Goal: Transaction & Acquisition: Purchase product/service

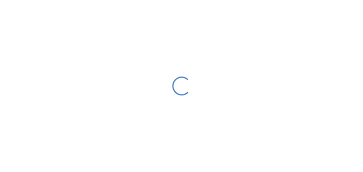
select select
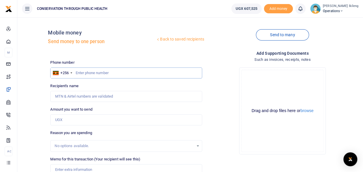
click at [81, 73] on input "text" at bounding box center [126, 72] width 152 height 11
type input "774070250"
type input "[PERSON_NAME]"
type input "774070250"
click at [60, 118] on input "Amount you want to send" at bounding box center [126, 119] width 152 height 11
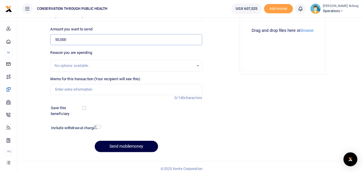
scroll to position [81, 0]
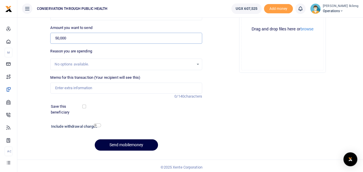
type input "50,000"
click at [60, 87] on input "Memo for this transaction (Your recipient will see this)" at bounding box center [126, 87] width 152 height 11
type input "fuel for office work"
click at [97, 124] on input "checkbox" at bounding box center [98, 125] width 8 height 4
checkbox input "true"
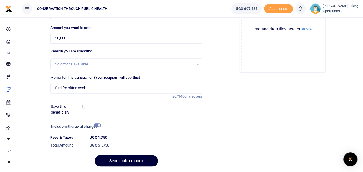
click at [107, 159] on button "Send mobilemoney" at bounding box center [126, 160] width 63 height 11
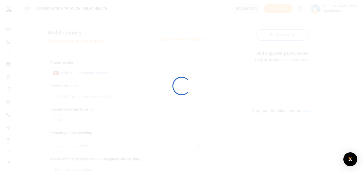
scroll to position [81, 0]
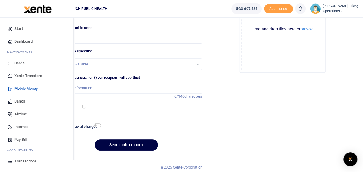
click at [16, 41] on span "Dashboard" at bounding box center [23, 41] width 18 height 6
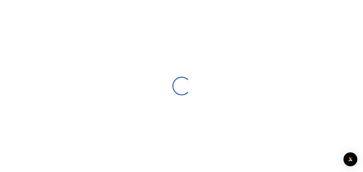
scroll to position [91, 237]
click at [25, 40] on div at bounding box center [181, 86] width 363 height 172
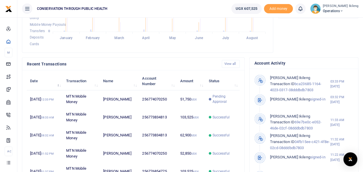
scroll to position [0, 0]
